Goal: Task Accomplishment & Management: Use online tool/utility

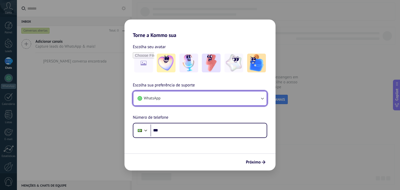
click at [183, 101] on button "WhatsApp" at bounding box center [199, 98] width 133 height 14
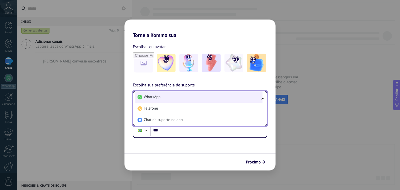
click at [185, 98] on li "WhatsApp" at bounding box center [198, 96] width 127 height 11
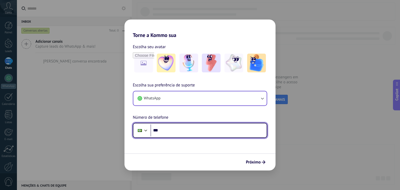
click at [172, 131] on input "***" at bounding box center [209, 130] width 116 height 12
type input "**********"
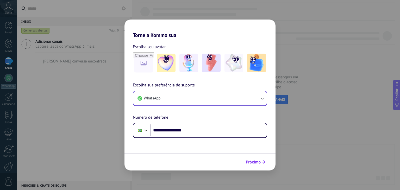
click at [256, 163] on span "Próximo" at bounding box center [253, 162] width 15 height 4
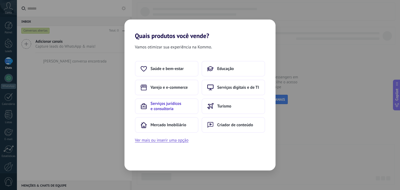
click at [177, 104] on span "Serviços jurídicos e consultoria" at bounding box center [172, 106] width 42 height 10
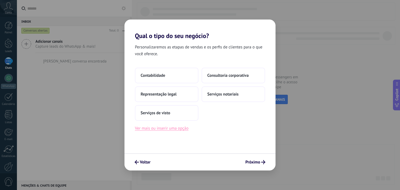
click at [154, 128] on button "Ver mais ou inserir uma opção" at bounding box center [162, 128] width 54 height 7
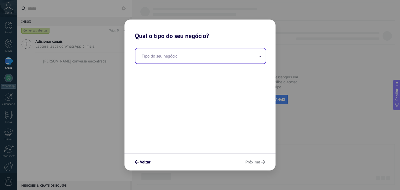
click at [178, 58] on input "text" at bounding box center [200, 55] width 130 height 15
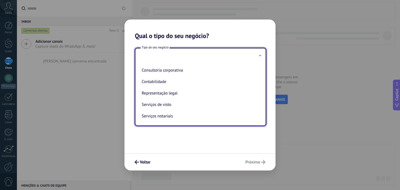
click at [157, 97] on li "Representação legal" at bounding box center [200, 93] width 120 height 11
type input "**********"
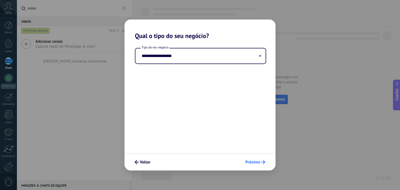
click at [257, 164] on span "Próximo" at bounding box center [252, 162] width 15 height 4
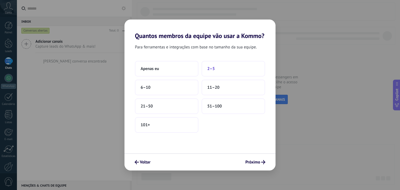
click at [215, 66] on button "2–5" at bounding box center [234, 69] width 64 height 16
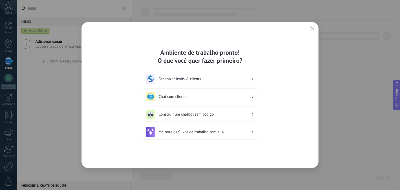
click at [183, 98] on h3 "Chat com clientes" at bounding box center [205, 96] width 92 height 5
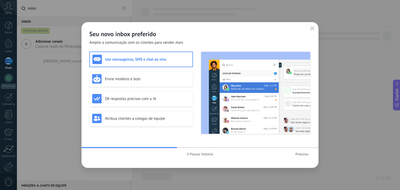
click at [153, 61] on h3 "Use mensageiros, SMS e chat ao vivo" at bounding box center [147, 59] width 85 height 5
click at [144, 78] on h3 "Envie modelos e bots" at bounding box center [147, 79] width 85 height 5
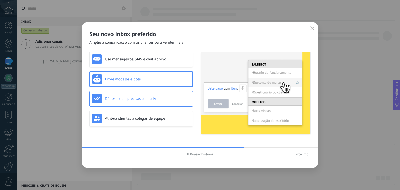
click at [132, 98] on h3 "Dê respostas precisas com a IA" at bounding box center [147, 98] width 85 height 5
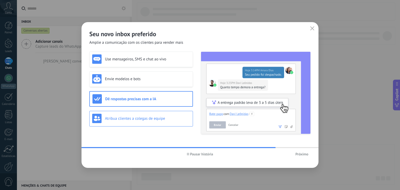
click at [127, 116] on h3 "Atribua clientes a colegas de equipe" at bounding box center [147, 118] width 85 height 5
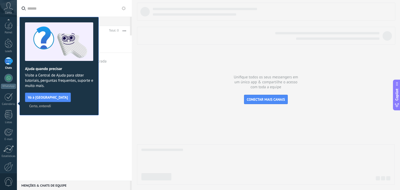
scroll to position [26, 0]
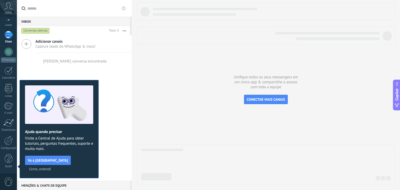
click at [55, 45] on span "Capture leads do WhatsApp & mais!" at bounding box center [65, 46] width 60 height 5
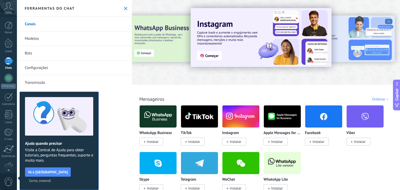
click at [44, 172] on span "Vá à Central de Ajuda" at bounding box center [48, 172] width 40 height 4
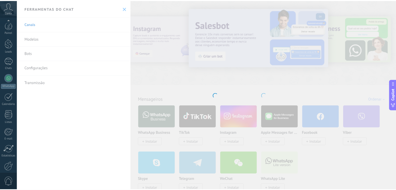
scroll to position [26, 0]
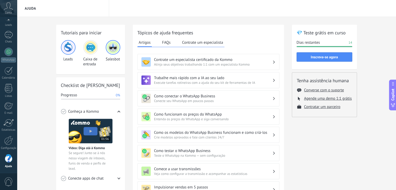
click at [225, 99] on span "Conecte seu WhatsApp em poucos passos" at bounding box center [213, 101] width 118 height 4
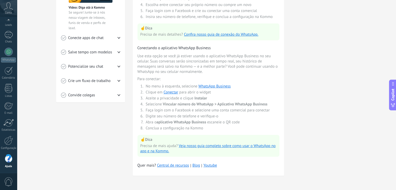
scroll to position [142, 0]
click at [5, 52] on div at bounding box center [8, 52] width 8 height 8
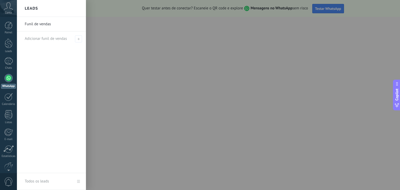
click at [107, 65] on div at bounding box center [217, 95] width 400 height 190
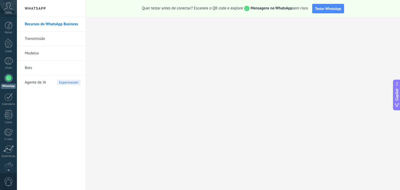
click at [9, 9] on icon at bounding box center [8, 6] width 9 height 8
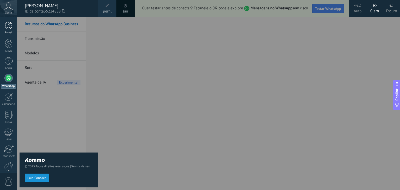
click at [8, 27] on div at bounding box center [9, 26] width 8 height 8
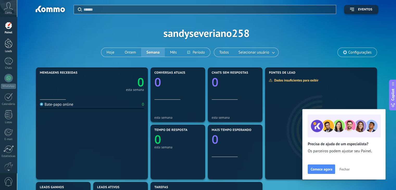
click at [8, 46] on div at bounding box center [9, 44] width 8 height 10
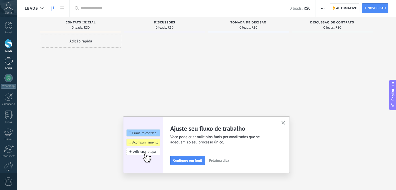
click at [8, 61] on div at bounding box center [8, 61] width 8 height 8
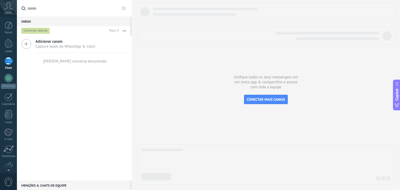
click at [63, 43] on span "Adicionar canais" at bounding box center [65, 41] width 60 height 5
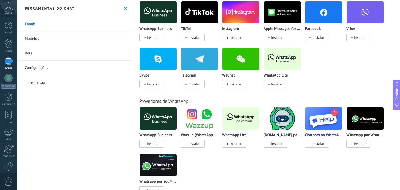
scroll to position [156, 0]
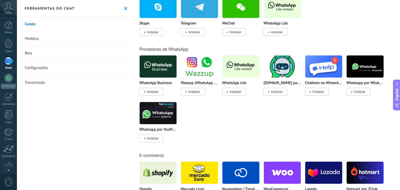
click at [150, 65] on img at bounding box center [158, 66] width 37 height 25
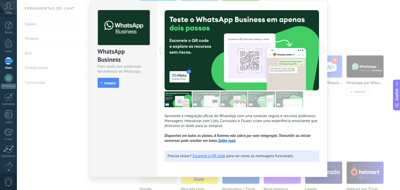
scroll to position [23, 0]
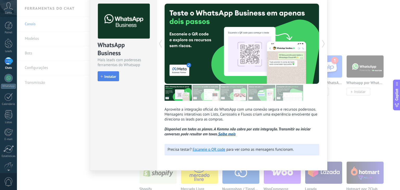
click at [112, 76] on span "Instalar" at bounding box center [110, 77] width 12 height 4
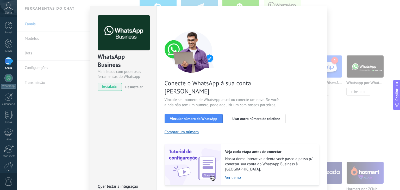
scroll to position [18, 0]
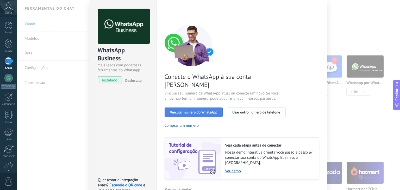
click at [202, 108] on button "Vincular número do WhatsApp" at bounding box center [194, 112] width 58 height 9
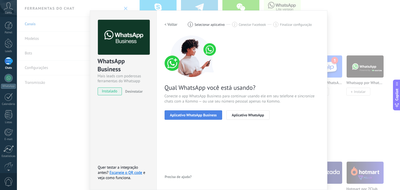
click at [200, 114] on span "Aplicativo WhatsApp Business" at bounding box center [193, 115] width 47 height 4
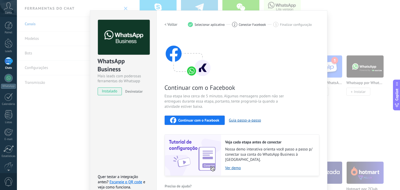
scroll to position [12, 0]
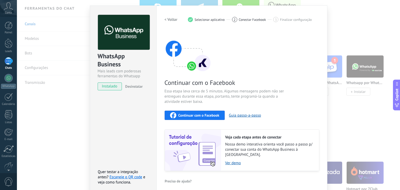
click at [167, 18] on h2 "< Voltar" at bounding box center [171, 19] width 13 height 5
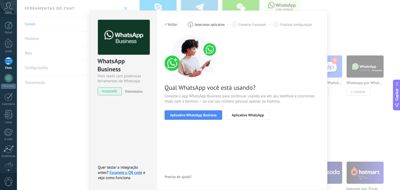
click at [168, 24] on h2 "< Voltar" at bounding box center [171, 24] width 13 height 5
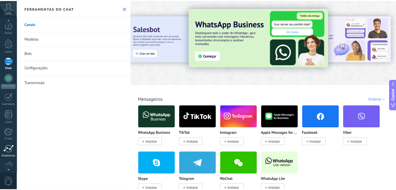
scroll to position [26, 0]
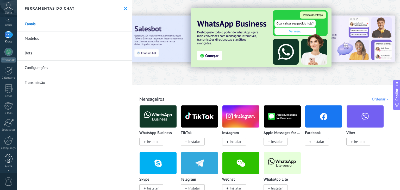
click at [9, 158] on div at bounding box center [9, 158] width 8 height 9
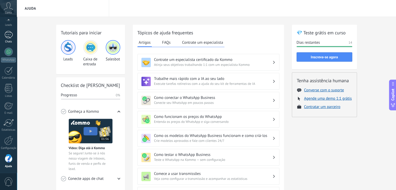
click at [7, 38] on div at bounding box center [8, 35] width 8 height 8
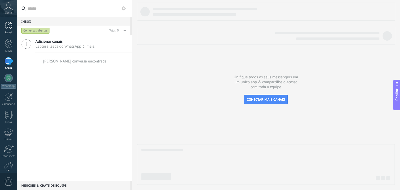
click at [10, 31] on div "Painel" at bounding box center [8, 32] width 15 height 3
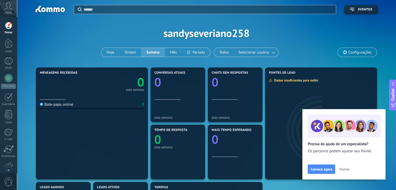
click at [7, 6] on icon at bounding box center [8, 6] width 9 height 8
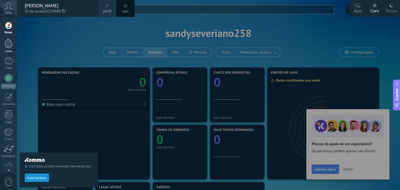
click at [6, 50] on div "Leads" at bounding box center [8, 51] width 15 height 3
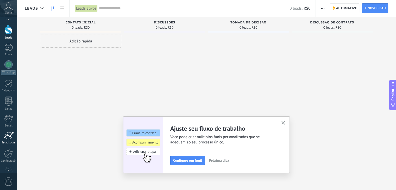
scroll to position [26, 0]
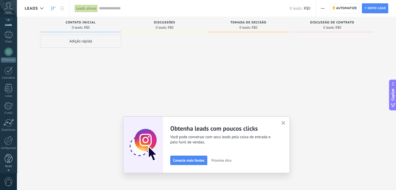
click at [10, 160] on div at bounding box center [9, 158] width 8 height 9
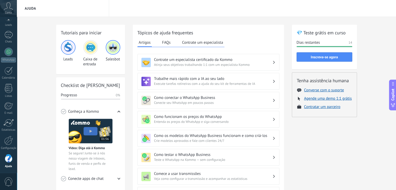
click at [186, 100] on span "Conecte seu WhatsApp em poucos passos" at bounding box center [213, 102] width 118 height 5
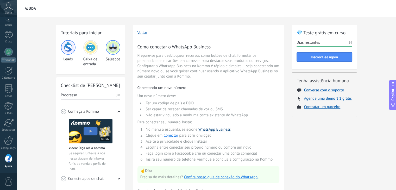
click at [210, 129] on link "WhatsApp Business" at bounding box center [214, 129] width 32 height 5
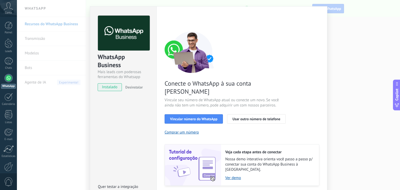
scroll to position [18, 0]
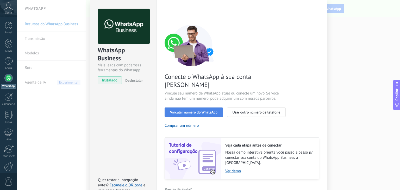
click at [188, 108] on button "Vincular número do WhatsApp" at bounding box center [194, 112] width 58 height 9
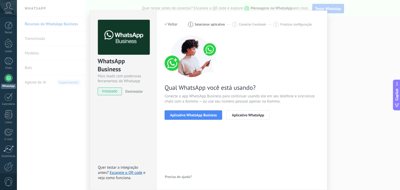
scroll to position [7, 0]
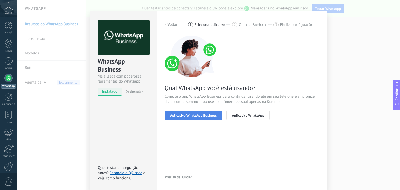
click at [189, 114] on span "Aplicativo WhatsApp Business" at bounding box center [193, 116] width 47 height 4
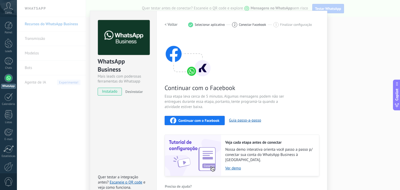
scroll to position [13, 0]
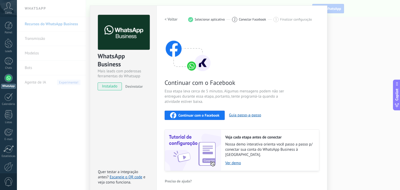
click at [195, 115] on span "Continuar com o Facebook" at bounding box center [198, 116] width 41 height 4
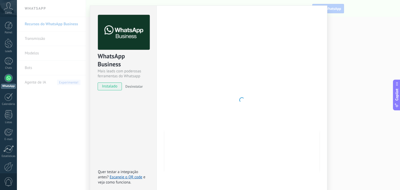
click at [119, 125] on div "WhatsApp Business Mais leads com poderosas ferramentas do Whatsapp instalado De…" at bounding box center [123, 99] width 67 height 189
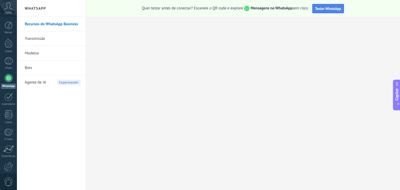
click at [325, 11] on span "Testar WhatsApp" at bounding box center [328, 8] width 26 height 5
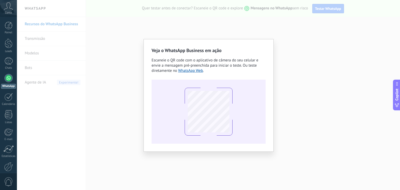
click at [69, 126] on div "Veja o WhatsApp Business em ação Escaneie o QR code com o aplicativo de câmera …" at bounding box center [208, 95] width 383 height 190
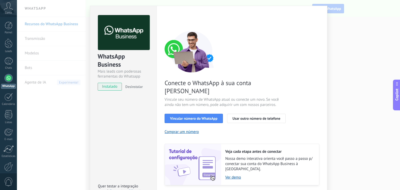
scroll to position [18, 0]
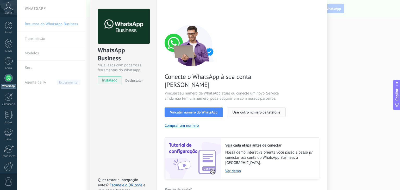
click at [249, 110] on span "Usar outro número de telefone" at bounding box center [257, 112] width 48 height 4
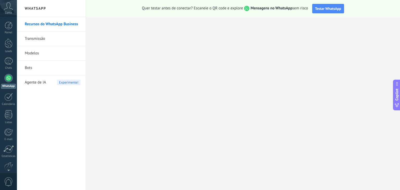
scroll to position [0, 0]
click at [10, 158] on div at bounding box center [9, 158] width 8 height 9
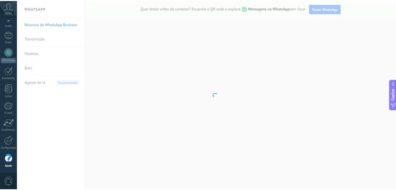
scroll to position [26, 0]
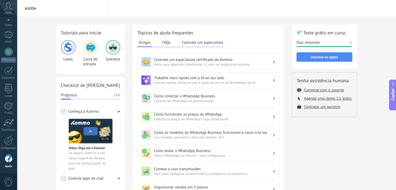
click at [204, 98] on h3 "Como conectar o WhatsApp Business" at bounding box center [213, 96] width 118 height 5
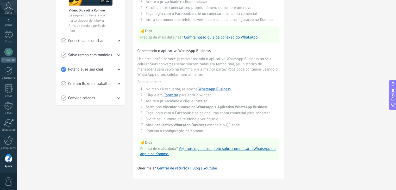
scroll to position [142, 0]
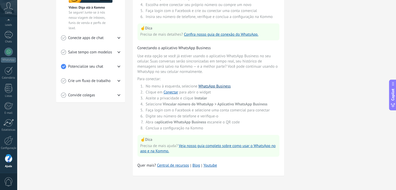
click at [207, 84] on link "WhatsApp Business" at bounding box center [214, 86] width 32 height 5
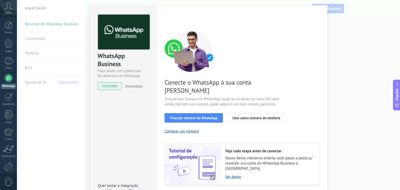
scroll to position [18, 0]
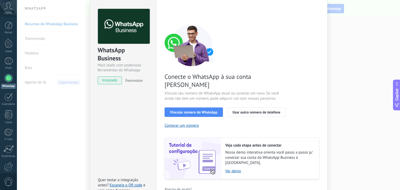
click at [187, 154] on img at bounding box center [193, 158] width 56 height 41
click at [232, 169] on link "Ver demo" at bounding box center [269, 171] width 89 height 5
click at [192, 110] on span "Vincular número do WhatsApp" at bounding box center [193, 112] width 47 height 4
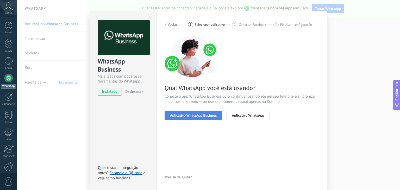
click at [177, 115] on span "Aplicativo WhatsApp Business" at bounding box center [193, 116] width 47 height 4
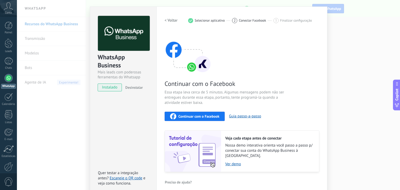
scroll to position [13, 0]
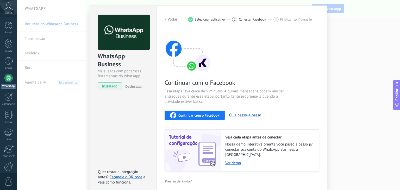
click at [196, 114] on span "Continuar com o Facebook" at bounding box center [198, 116] width 41 height 4
